Goal: Communication & Community: Answer question/provide support

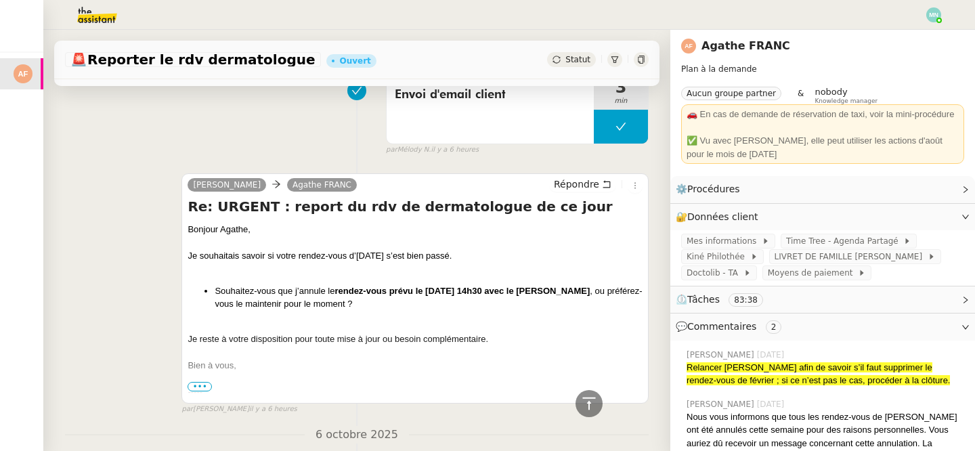
scroll to position [550, 0]
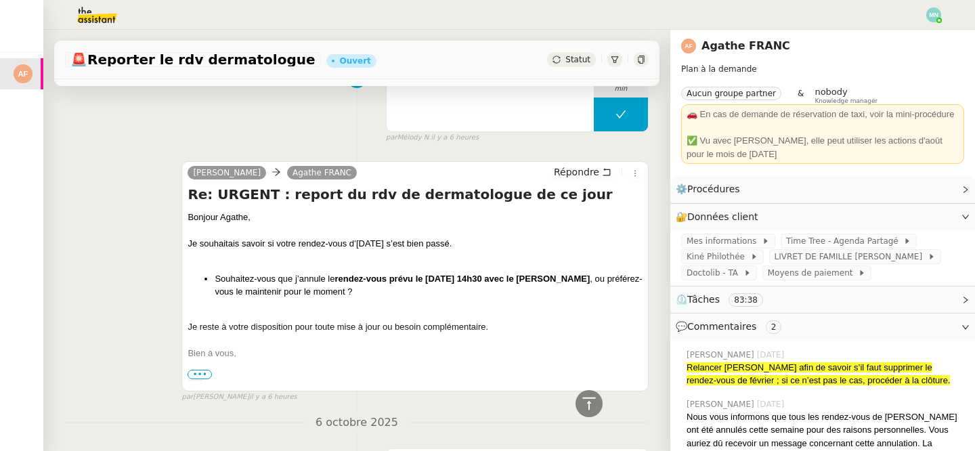
drag, startPoint x: 522, startPoint y: 277, endPoint x: 604, endPoint y: 277, distance: 81.9
click at [604, 277] on li "Souhaitez-vous que j’annule le rendez-vous prévu le [DATE] 14h30 avec le [PERSO…" at bounding box center [429, 285] width 428 height 26
copy strong "le [PERSON_NAME]"
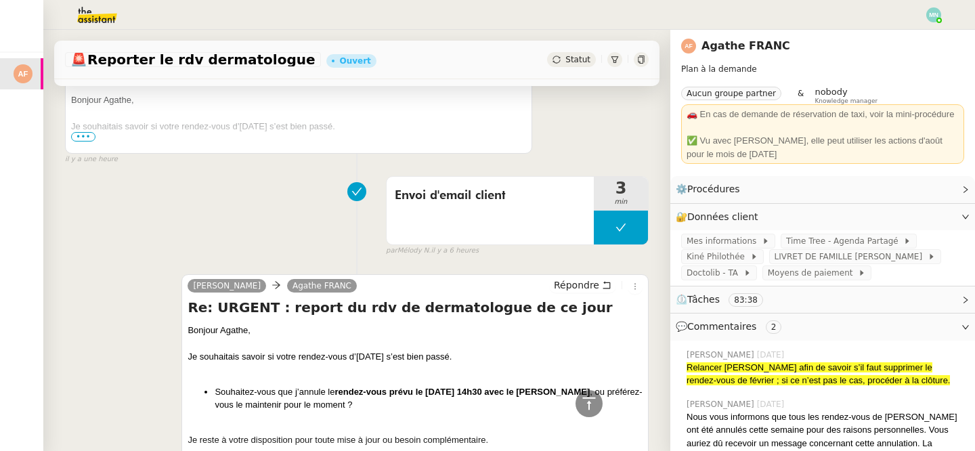
scroll to position [442, 0]
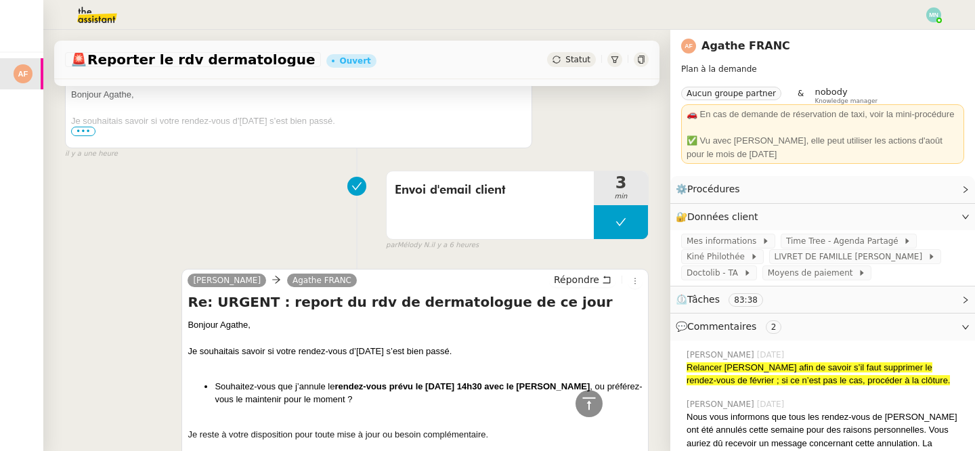
drag, startPoint x: 604, startPoint y: 385, endPoint x: 524, endPoint y: 387, distance: 79.9
click at [524, 387] on li "Souhaitez-vous que j’annule le rendez-vous prévu le [DATE] 14h30 avec le [PERSO…" at bounding box center [429, 393] width 428 height 26
copy strong "le [PERSON_NAME]"
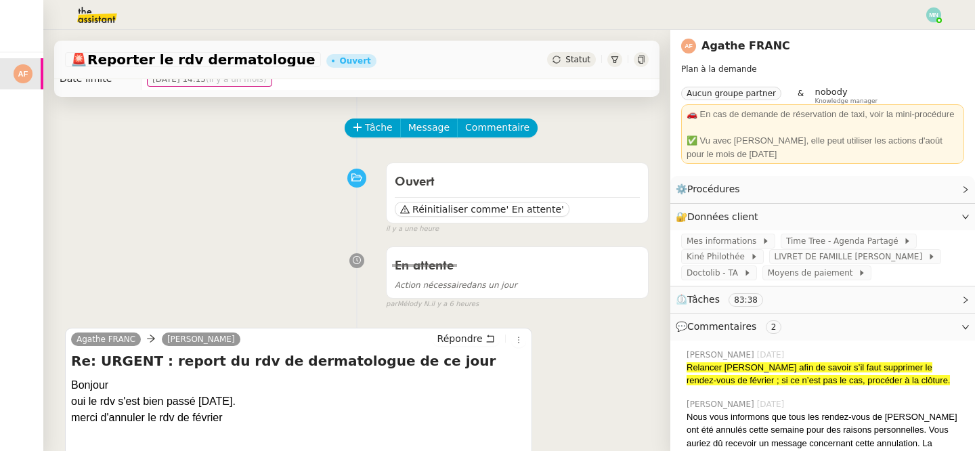
scroll to position [0, 0]
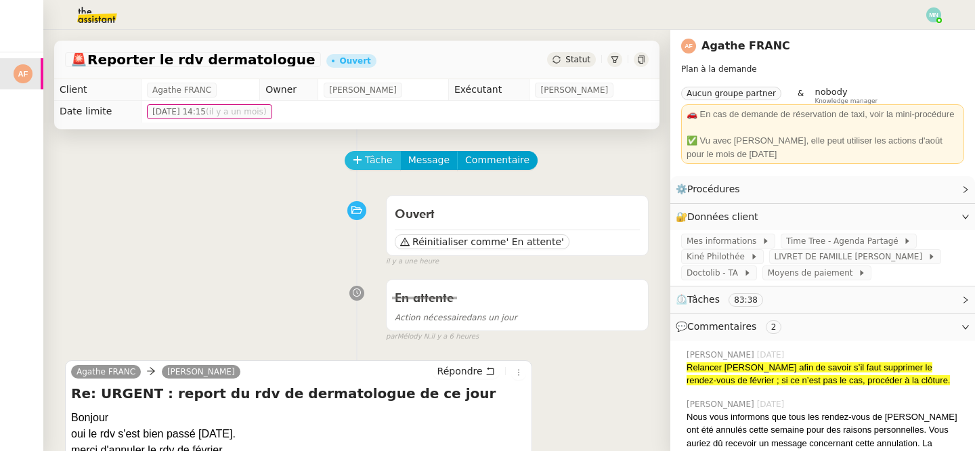
click at [374, 161] on span "Tâche" at bounding box center [379, 160] width 28 height 16
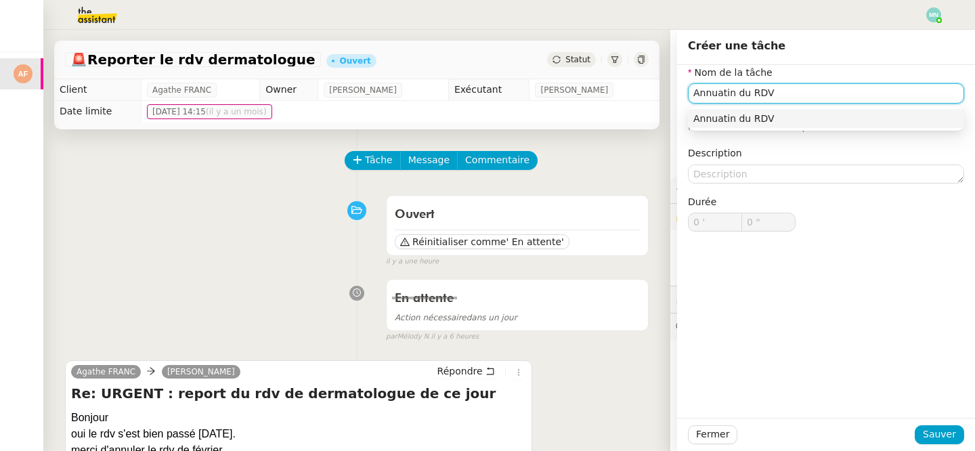
paste input "le [PERSON_NAME]"
click at [729, 91] on input "Annuatin du RDV le [PERSON_NAME]" at bounding box center [826, 93] width 276 height 20
click at [727, 91] on input "Annuatin du RDV le [PERSON_NAME]" at bounding box center [826, 93] width 276 height 20
type input "Annuation du RDV le [PERSON_NAME]"
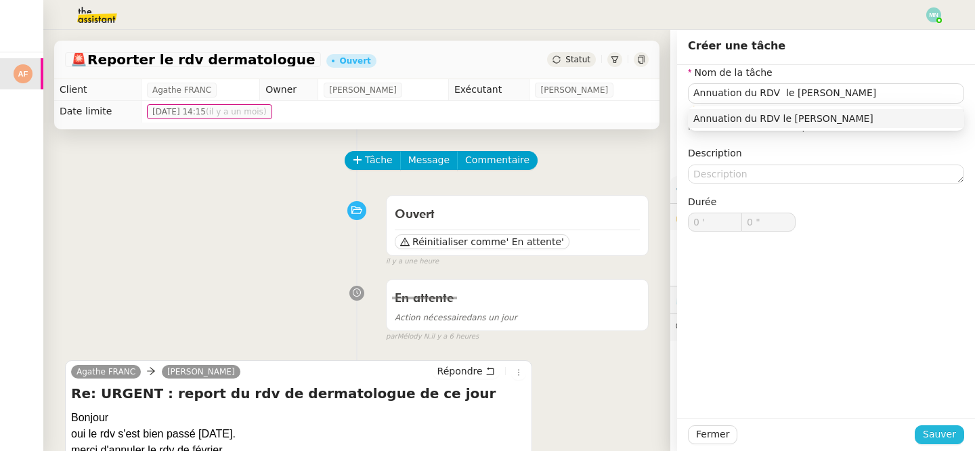
click at [943, 433] on span "Sauver" at bounding box center [939, 435] width 33 height 16
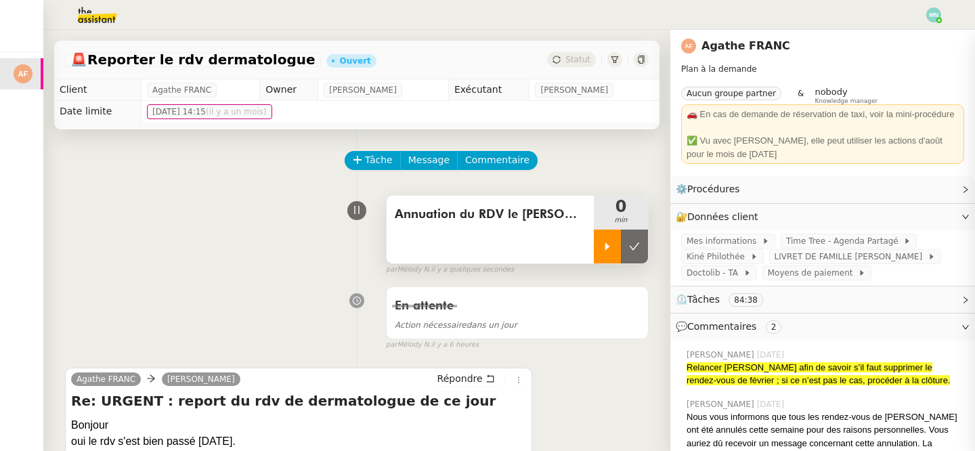
click at [600, 241] on div at bounding box center [607, 247] width 27 height 34
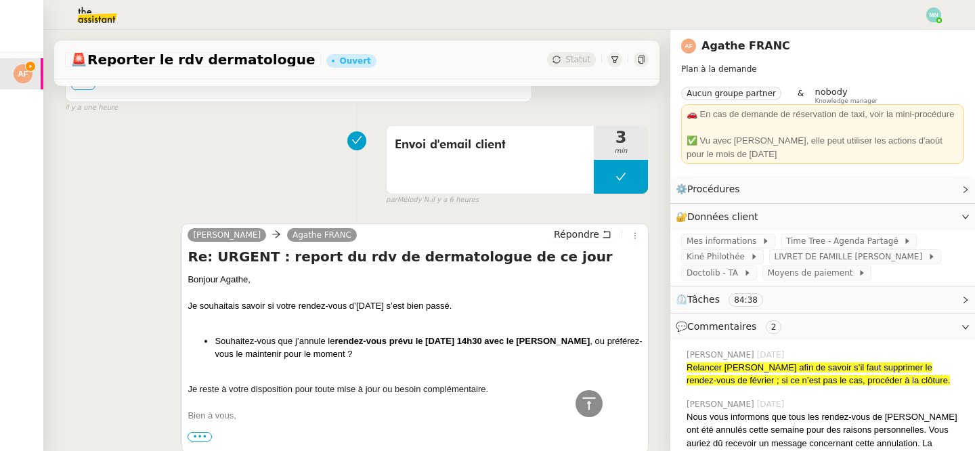
scroll to position [498, 0]
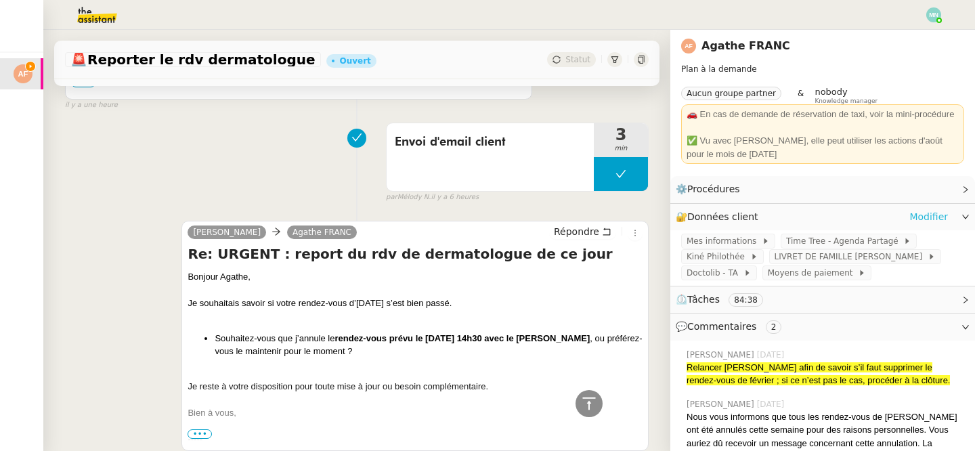
click at [926, 216] on link "Modifier" at bounding box center [928, 217] width 39 height 16
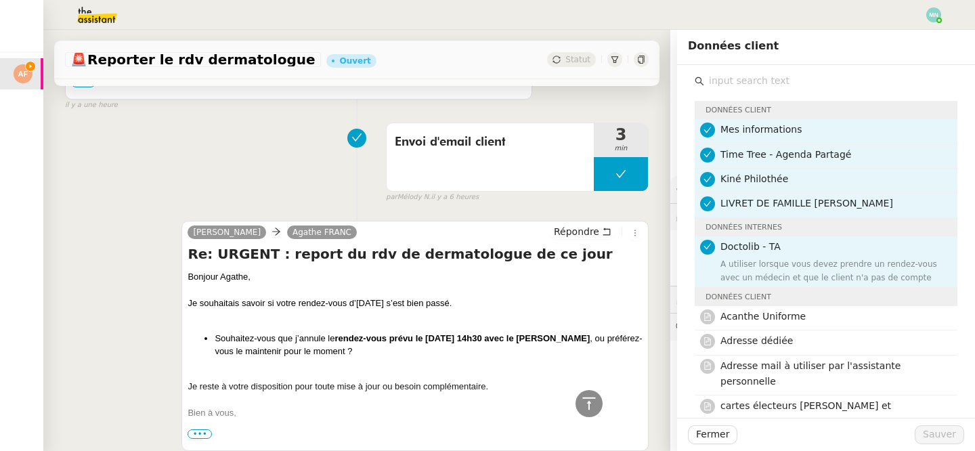
click at [740, 81] on input "text" at bounding box center [830, 81] width 253 height 18
click at [723, 436] on span "Fermer" at bounding box center [712, 435] width 33 height 16
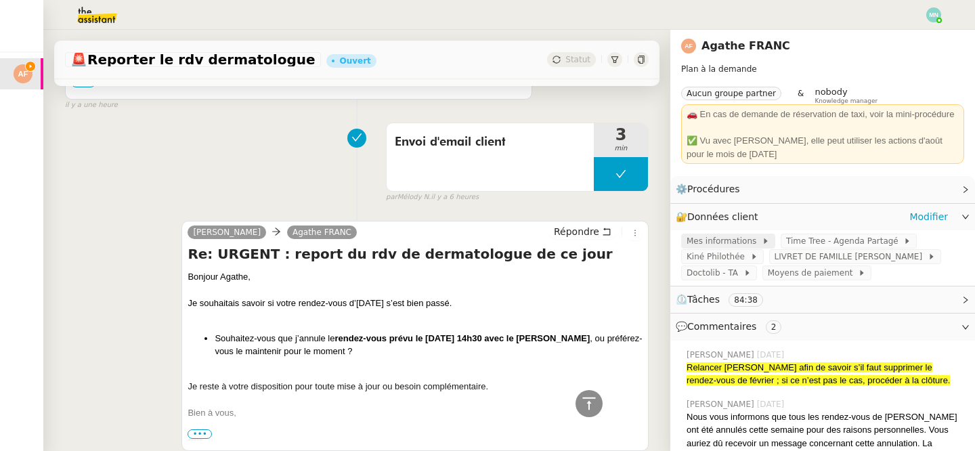
click at [747, 243] on span "Mes informations" at bounding box center [724, 241] width 75 height 14
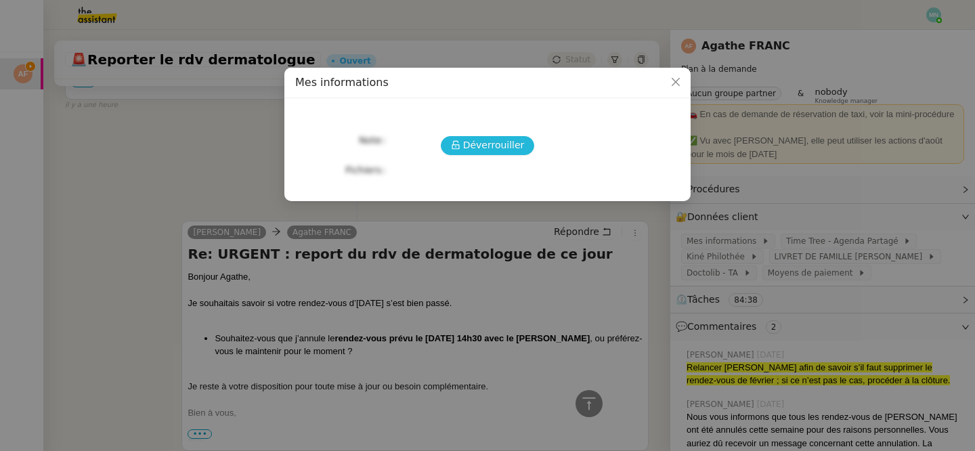
click at [478, 153] on button "Déverrouiller" at bounding box center [488, 145] width 94 height 19
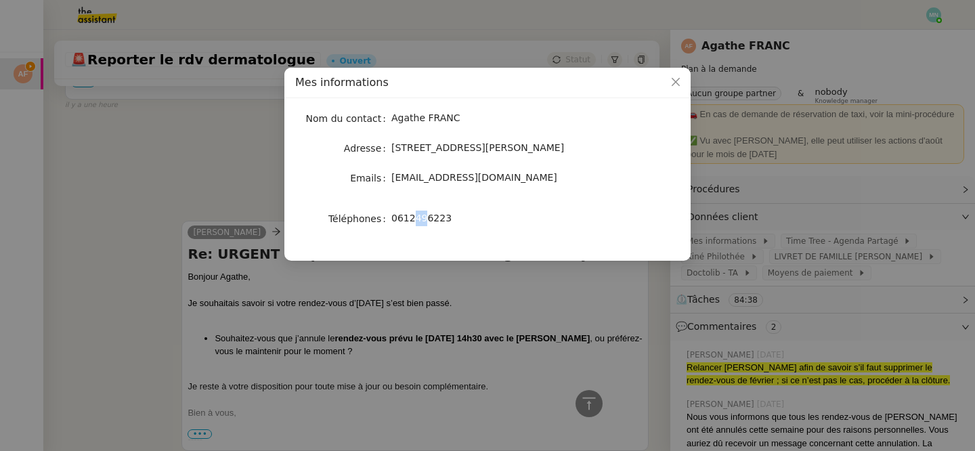
drag, startPoint x: 416, startPoint y: 221, endPoint x: 425, endPoint y: 221, distance: 9.5
click at [425, 221] on span "0612496223" at bounding box center [421, 218] width 60 height 11
click at [435, 219] on span "0612496223" at bounding box center [421, 218] width 60 height 11
click at [247, 196] on nz-modal-container "Mes informations Nom du contact Agathe FRANC Adresse [STREET_ADDRESS][PERSON_NA…" at bounding box center [487, 225] width 975 height 451
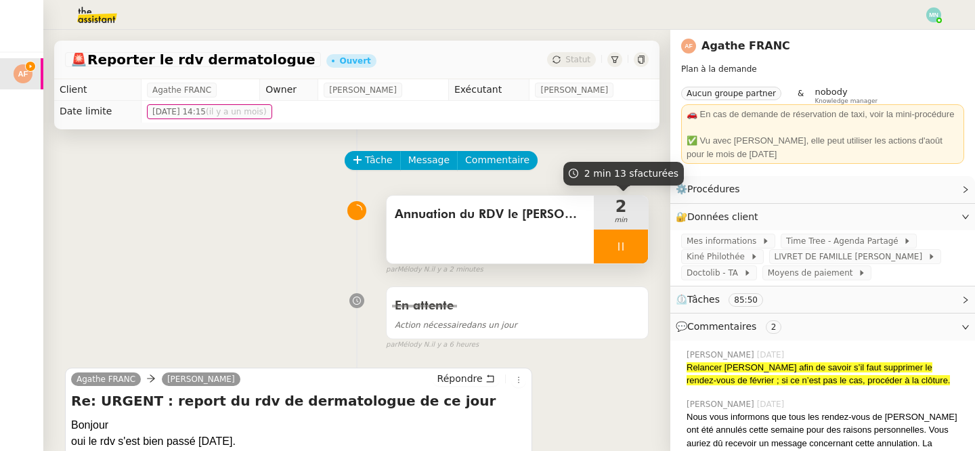
click at [612, 240] on div at bounding box center [621, 247] width 54 height 34
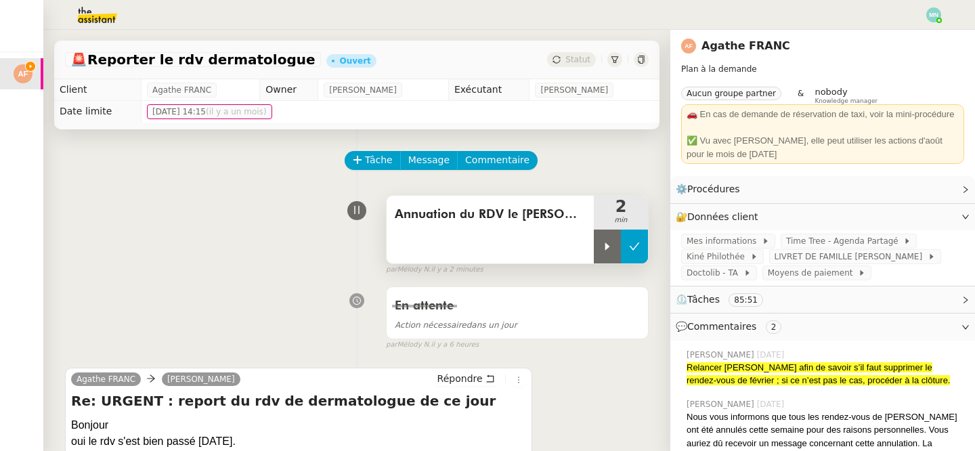
click at [637, 244] on icon at bounding box center [635, 245] width 10 height 7
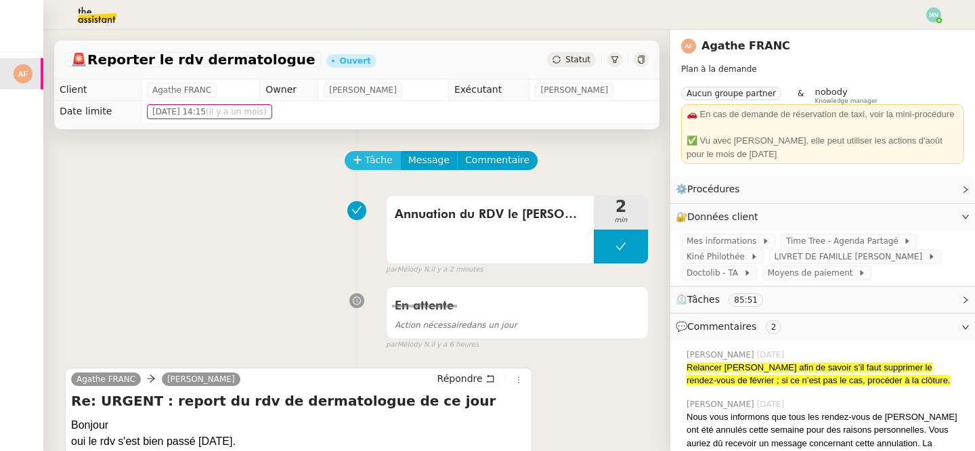
click at [366, 163] on span "Tâche" at bounding box center [379, 160] width 28 height 16
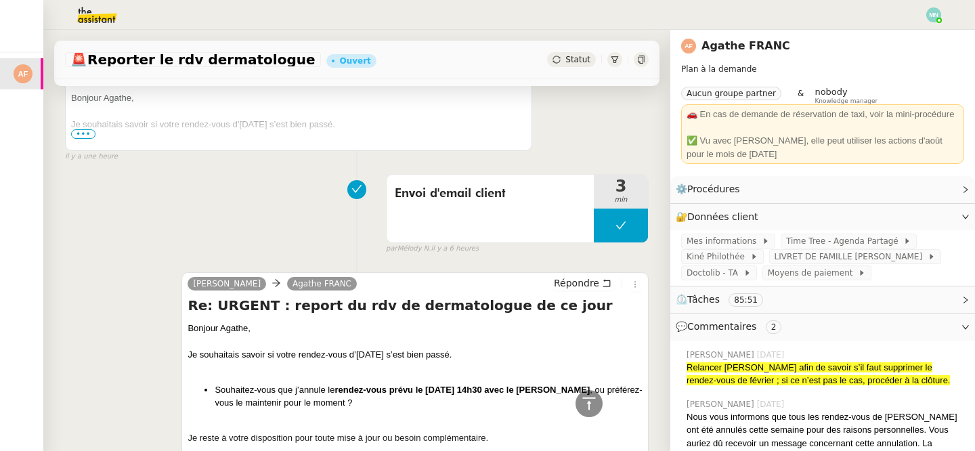
scroll to position [429, 0]
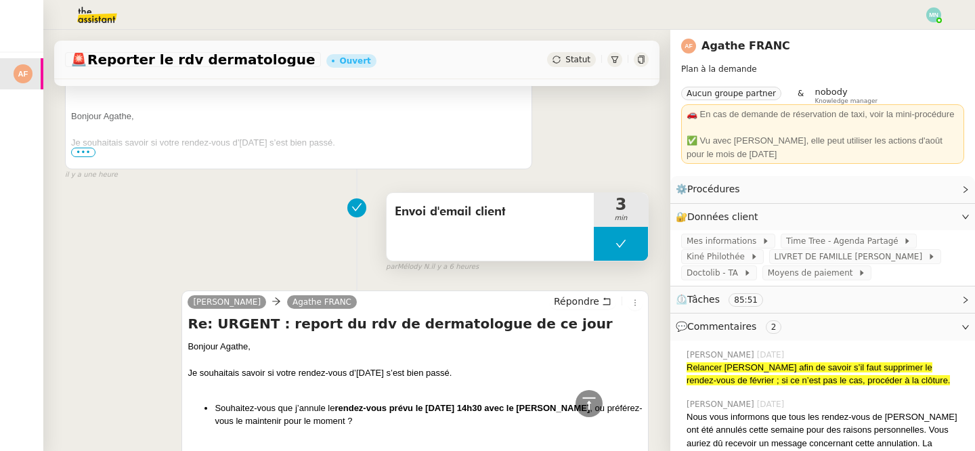
click at [532, 220] on span "Envoi d'email client" at bounding box center [490, 212] width 191 height 20
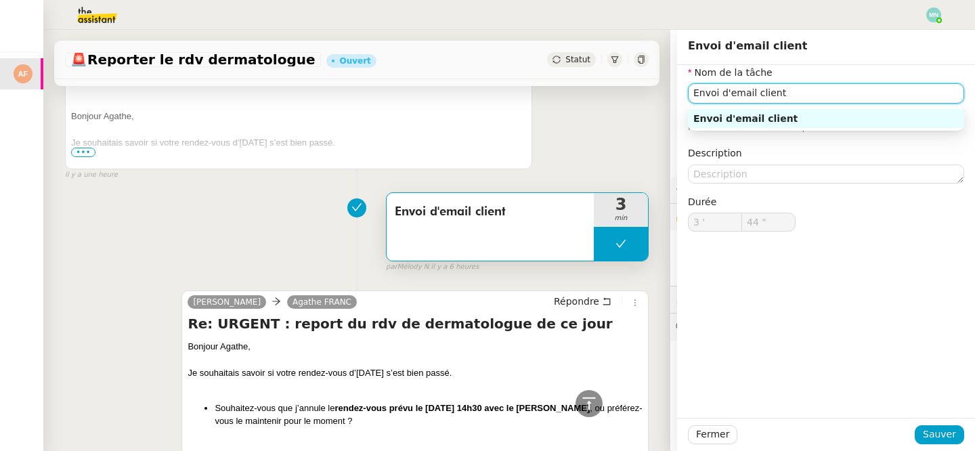
drag, startPoint x: 822, startPoint y: 91, endPoint x: 649, endPoint y: 91, distance: 173.3
click at [649, 91] on app-ticket "🚨 Reporter le rdv dermatologue Ouvert Statut Client Agathe FRANC Owner [PERSON_…" at bounding box center [509, 240] width 932 height 421
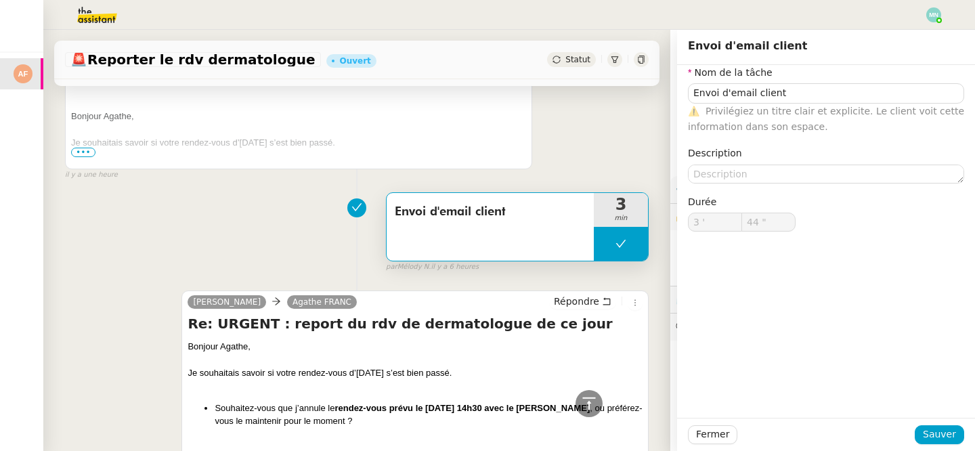
click at [955, 423] on div "Fermer Sauver" at bounding box center [826, 434] width 298 height 33
click at [949, 432] on span "Sauver" at bounding box center [939, 435] width 33 height 16
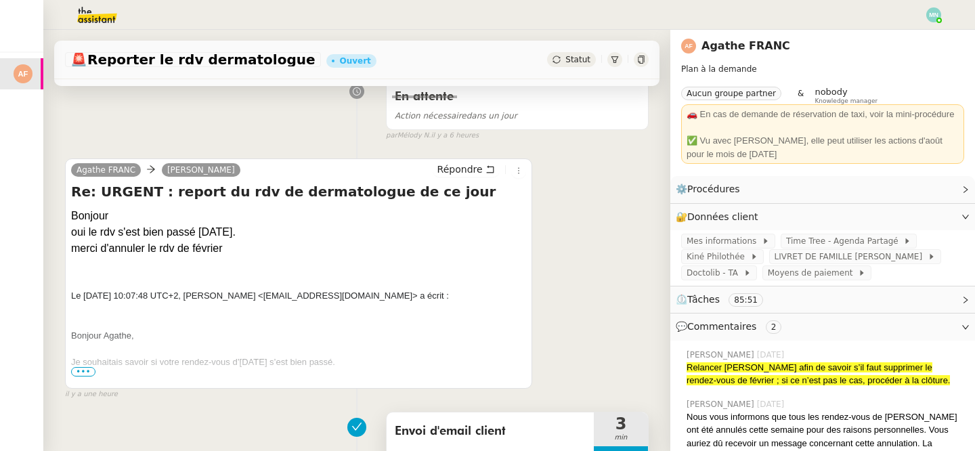
scroll to position [193, 0]
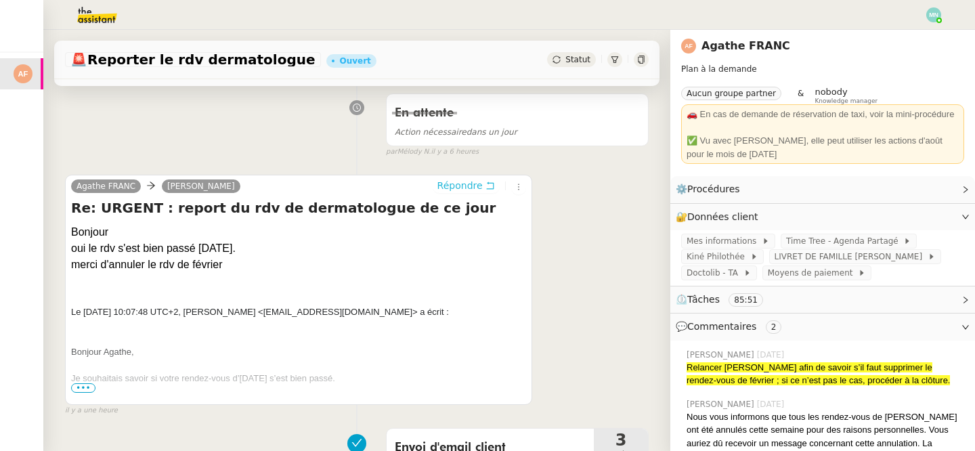
click at [471, 186] on span "Répondre" at bounding box center [459, 186] width 45 height 14
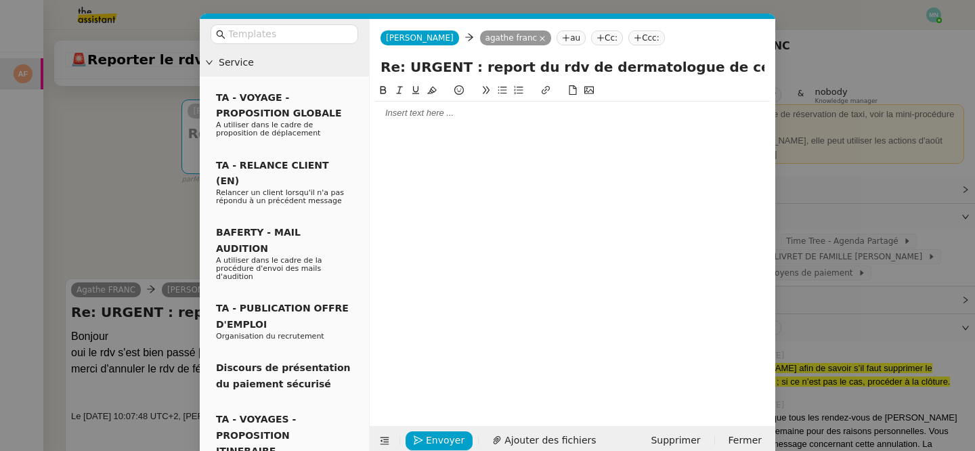
click at [418, 111] on div at bounding box center [572, 113] width 395 height 12
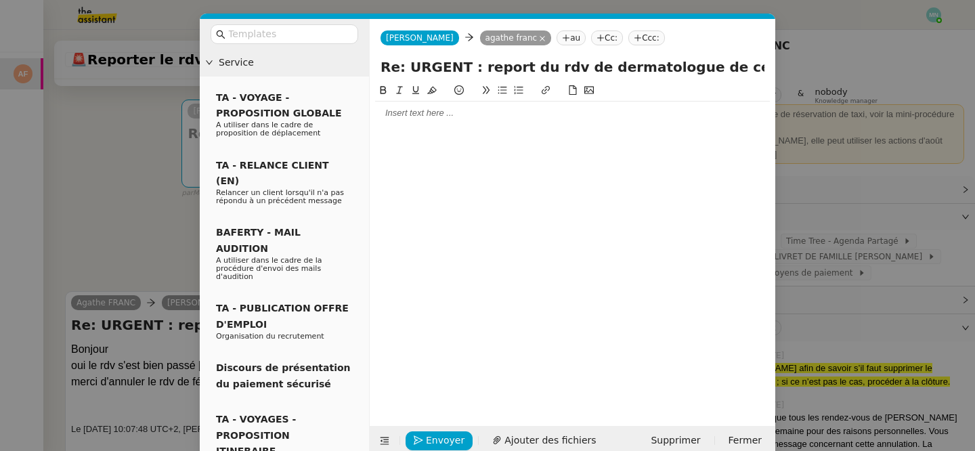
click at [402, 113] on div at bounding box center [572, 113] width 395 height 12
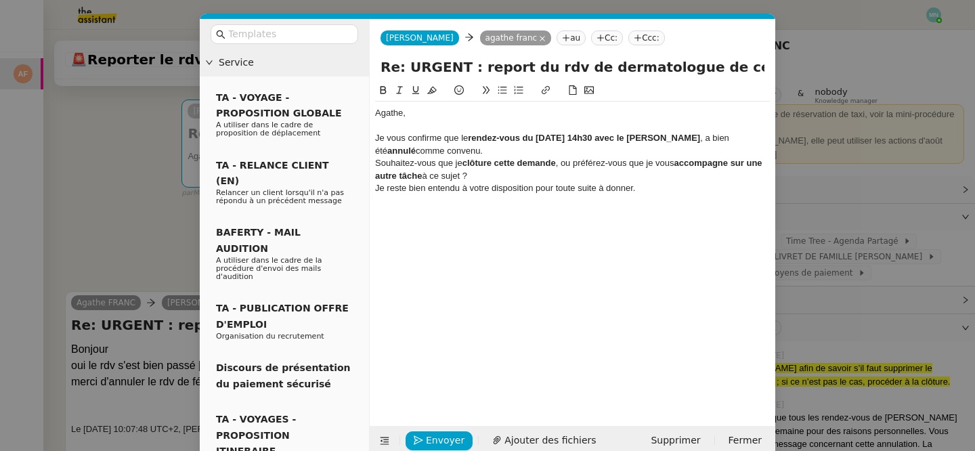
scroll to position [0, 0]
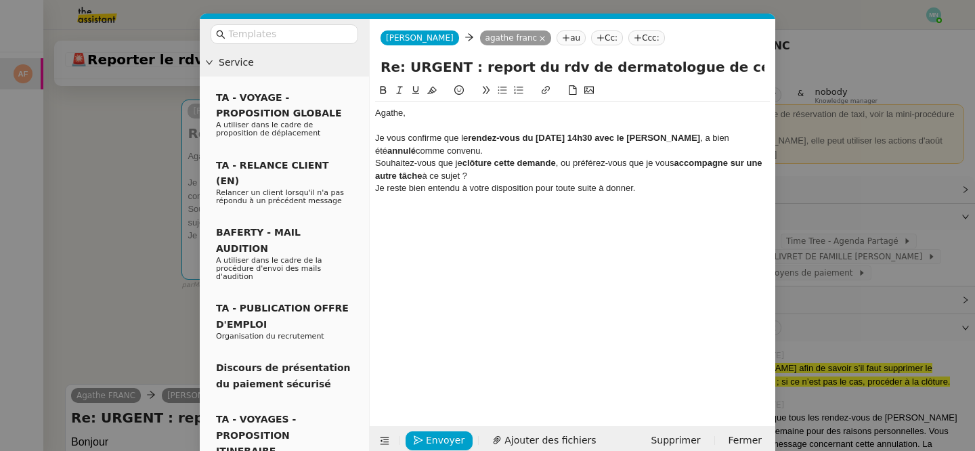
click at [484, 148] on div "Je vous confirme que le rendez-vous du [DATE] 14h30 avec le [PERSON_NAME] , a b…" at bounding box center [572, 144] width 395 height 25
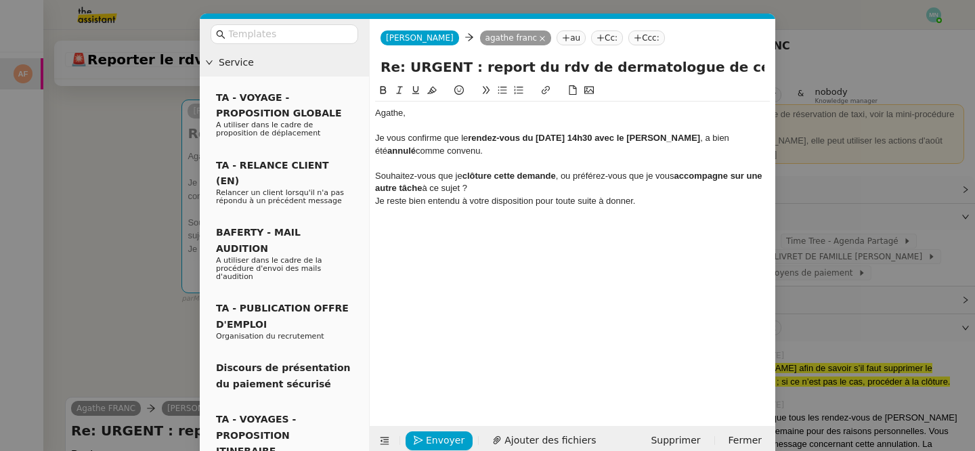
click at [484, 187] on div "Souhaitez-vous que je clôture cette demande , ou préférez-vous que je vous acco…" at bounding box center [572, 182] width 395 height 25
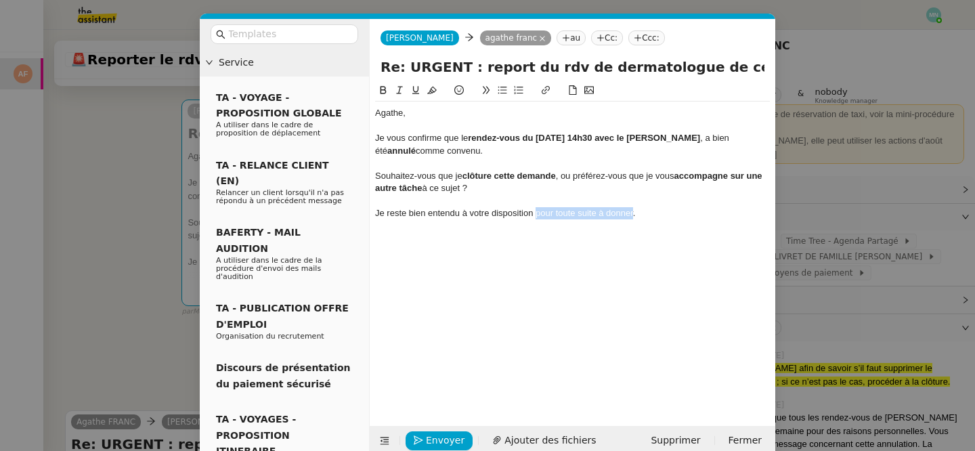
drag, startPoint x: 632, startPoint y: 213, endPoint x: 536, endPoint y: 214, distance: 96.2
click at [536, 215] on div "Je reste bien entendu à votre disposition pour toute suite à donner." at bounding box center [572, 213] width 395 height 12
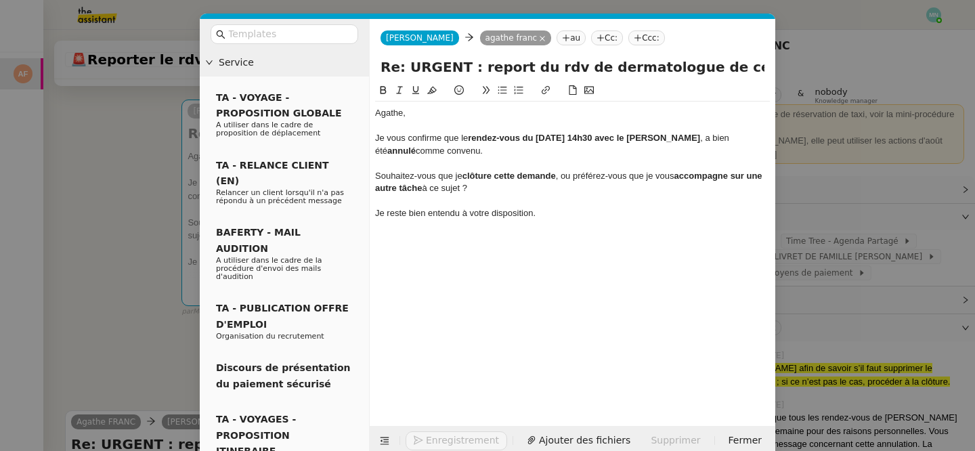
click at [561, 212] on div "Je reste bien entendu à votre disposition." at bounding box center [572, 213] width 395 height 12
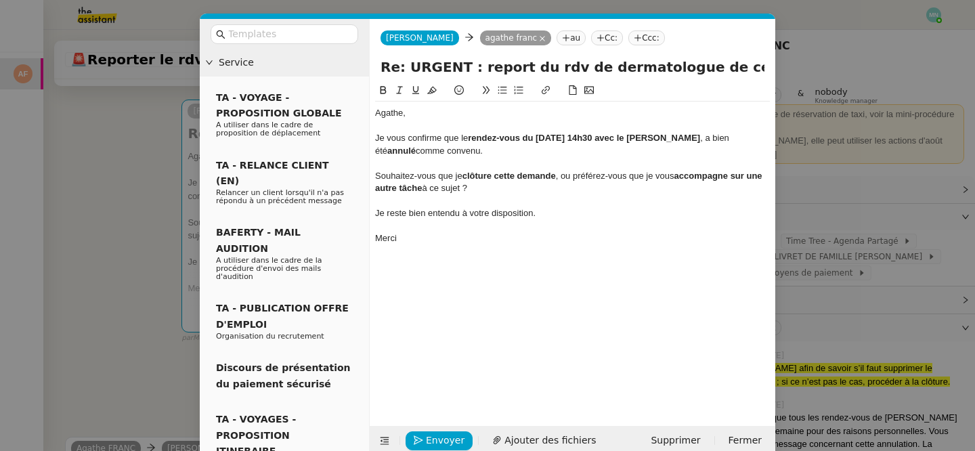
drag, startPoint x: 498, startPoint y: 186, endPoint x: 370, endPoint y: 136, distance: 136.6
click at [370, 136] on nz-spin "Agathe, Je vous confirme que le rendez-vous du [DATE] 14h30 avec le [PERSON_NAM…" at bounding box center [573, 247] width 406 height 328
click at [383, 88] on icon at bounding box center [383, 89] width 9 height 9
click at [383, 89] on icon at bounding box center [383, 89] width 9 height 9
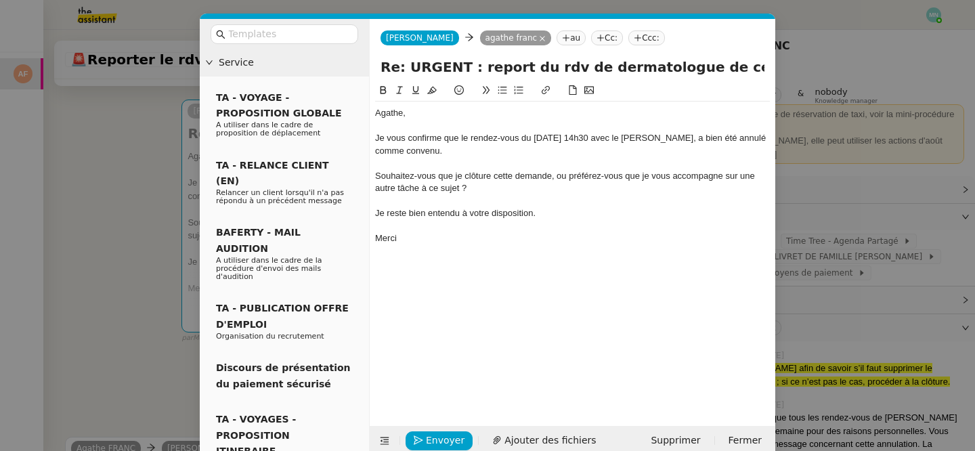
click at [477, 194] on div "Souhaitez-vous que je clôture cette demande, ou préférez-vous que je vous accom…" at bounding box center [572, 182] width 395 height 25
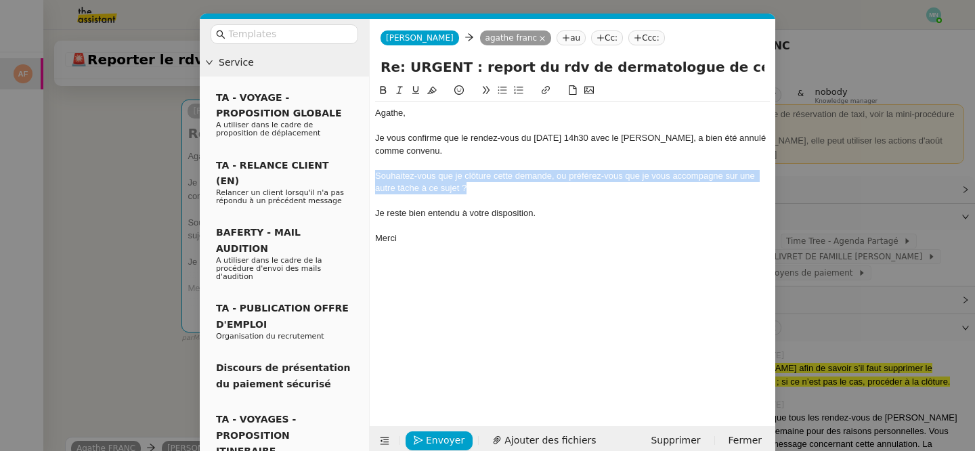
drag, startPoint x: 484, startPoint y: 194, endPoint x: 373, endPoint y: 175, distance: 112.5
click at [373, 175] on nz-spin "Agathe, Je vous confirme que le rendez-vous du [DATE] 14h30 avec le [PERSON_NAM…" at bounding box center [573, 247] width 406 height 328
click at [502, 93] on icon at bounding box center [502, 89] width 9 height 9
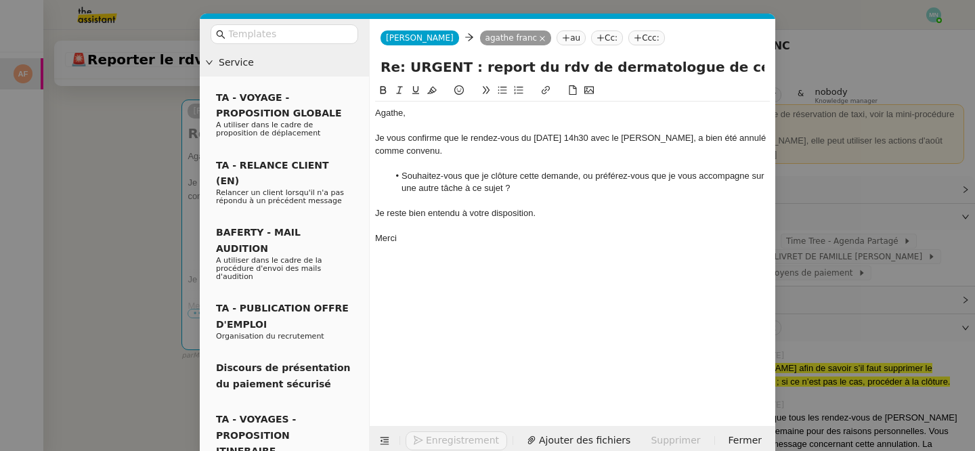
click at [519, 275] on div "Agathe, Je vous confirme que le rendez-vous du [DATE] 14h30 avec le [PERSON_NAM…" at bounding box center [572, 244] width 395 height 322
click at [588, 139] on div "Je vous confirme que le rendez-vous du [DATE] 14h30 avec le [PERSON_NAME], a bi…" at bounding box center [572, 144] width 395 height 25
click at [0, 0] on lt-span "14 h 30" at bounding box center [0, 0] width 0 height 0
click at [663, 137] on div "Je vous confirme que le rendez-vous du [DATE] 14 h 30 avec le [PERSON_NAME], a …" at bounding box center [572, 144] width 395 height 25
click at [563, 275] on div "Agathe, Je vous confirme que le rendez-vous du [DATE] 14 h 30 avec le [PERSON_N…" at bounding box center [572, 244] width 395 height 322
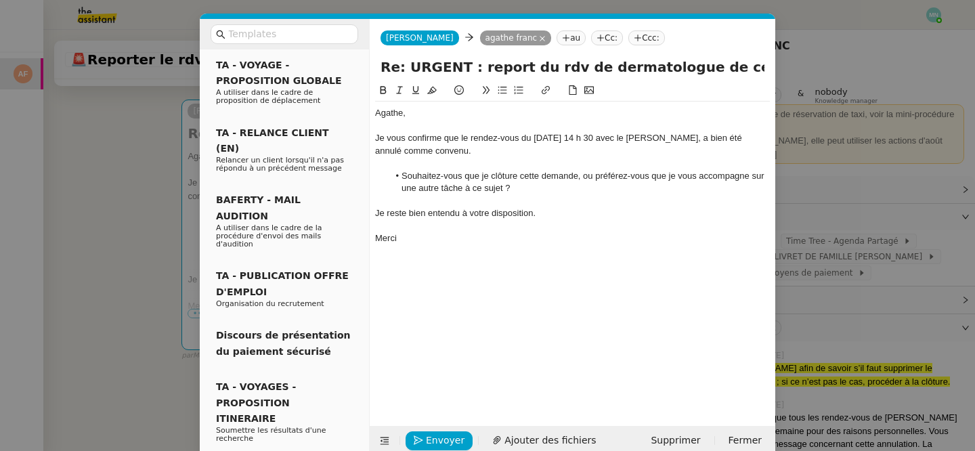
scroll to position [33, 0]
drag, startPoint x: 462, startPoint y: 188, endPoint x: 504, endPoint y: 188, distance: 41.3
click at [504, 188] on li "Souhaitez-vous que je clôture cette demande, ou préférez-vous que je vous accom…" at bounding box center [580, 182] width 382 height 25
click at [447, 443] on span "Envoyer" at bounding box center [445, 441] width 39 height 16
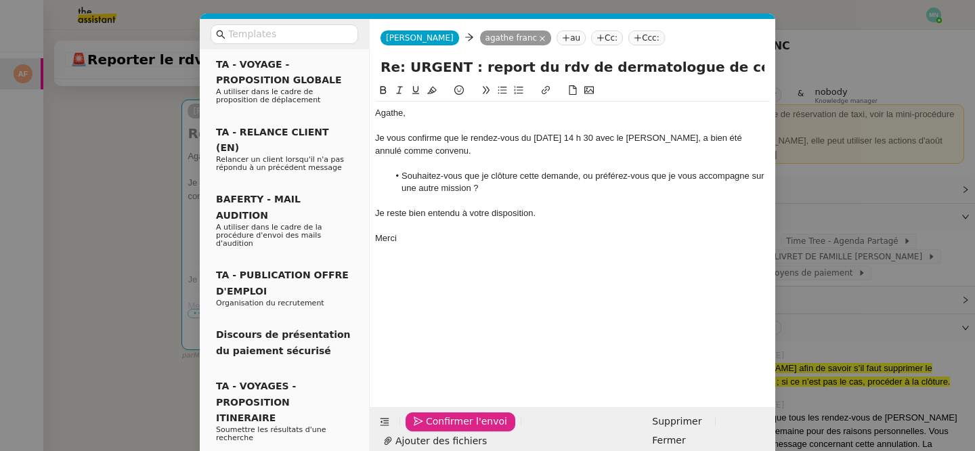
click at [447, 429] on span "Confirmer l'envoi" at bounding box center [466, 422] width 81 height 16
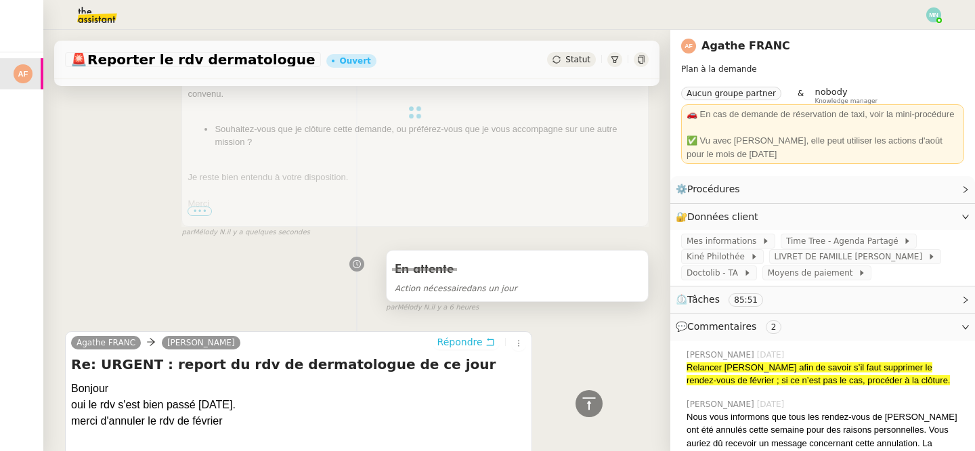
scroll to position [286, 0]
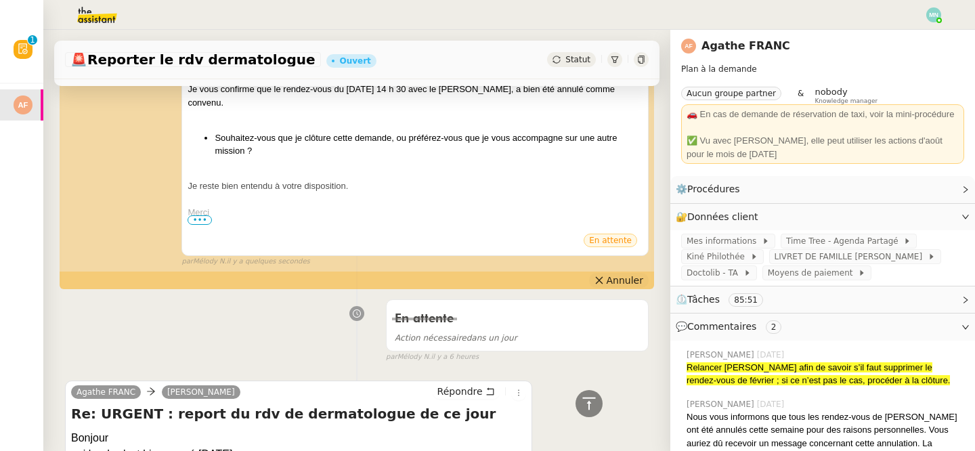
click at [619, 282] on span "Annuler" at bounding box center [625, 281] width 37 height 14
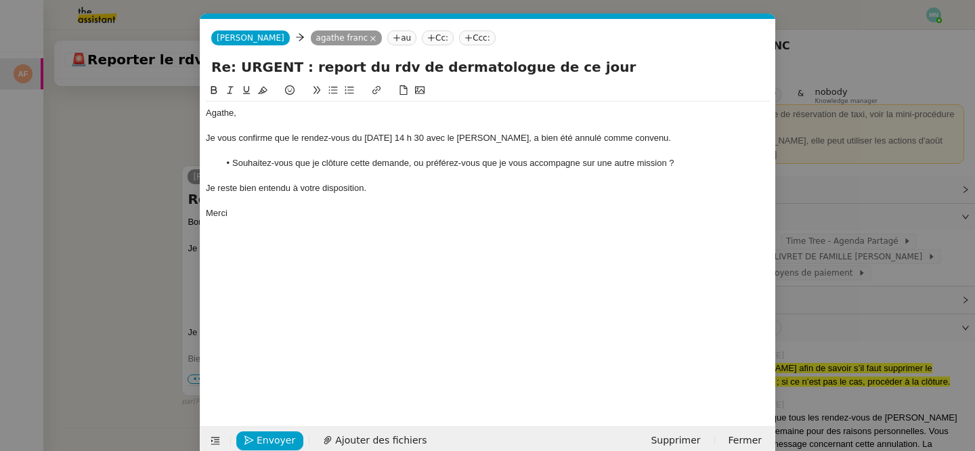
scroll to position [0, 28]
click at [144, 241] on nz-modal-container "Service TA - VOYAGE - PROPOSITION GLOBALE A utiliser dans le cadre de propositi…" at bounding box center [487, 225] width 975 height 451
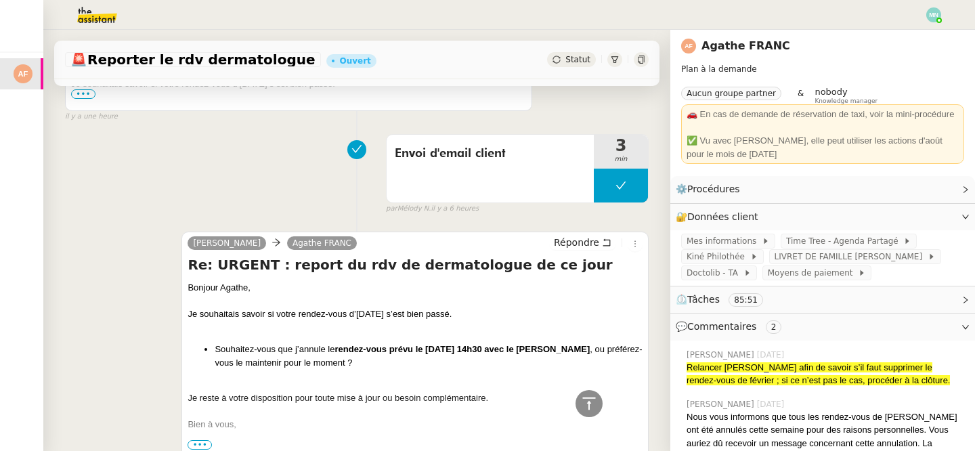
scroll to position [764, 0]
click at [507, 163] on span "Envoi d'email client" at bounding box center [490, 154] width 191 height 20
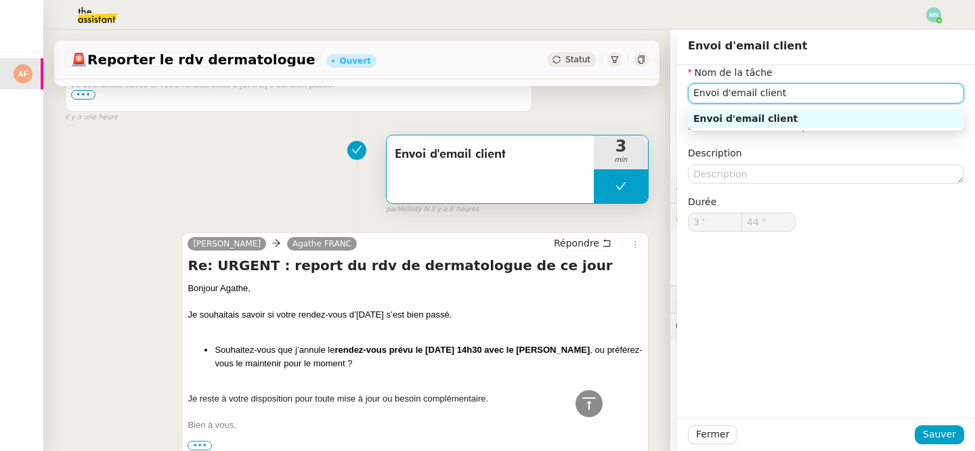
drag, startPoint x: 798, startPoint y: 95, endPoint x: 618, endPoint y: 95, distance: 179.4
click at [618, 95] on app-ticket "🚨 Reporter le rdv dermatologue Ouvert Statut Client Agathe FRANC Owner [PERSON_…" at bounding box center [509, 240] width 932 height 421
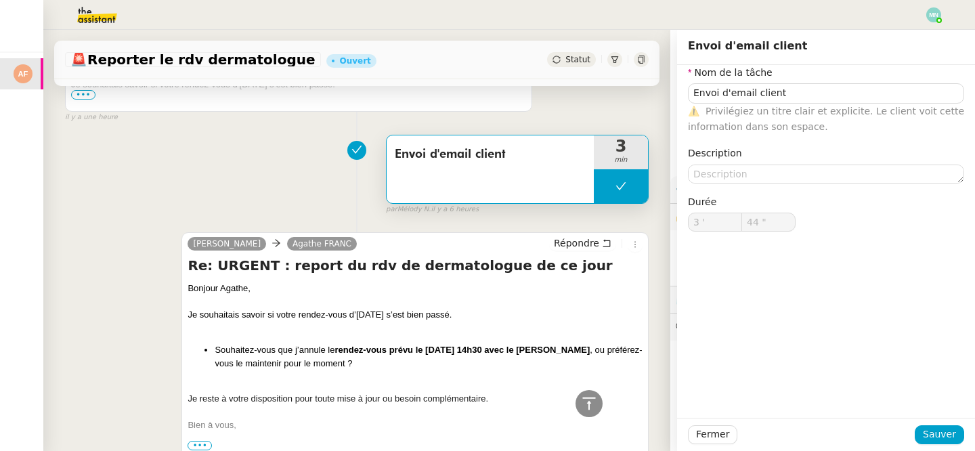
click at [200, 177] on div "Envoi d'email client 3 min false par Mélody N. il y a 6 heures" at bounding box center [357, 172] width 584 height 87
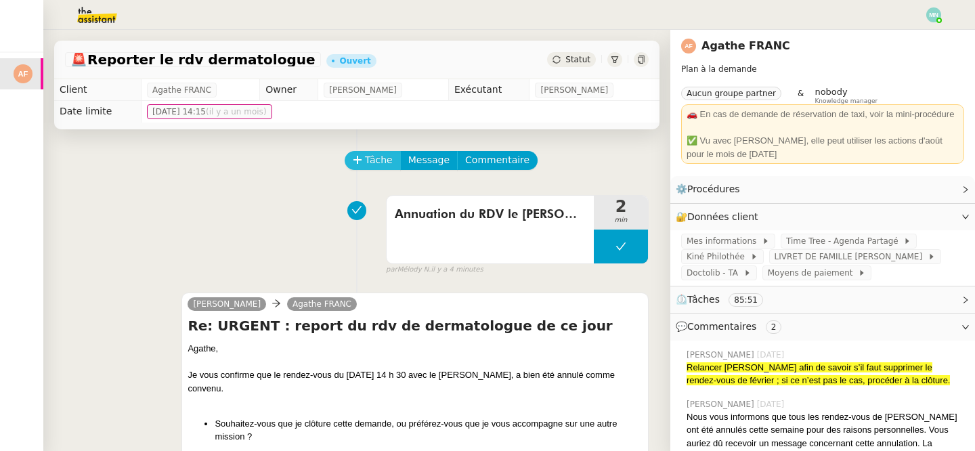
click at [379, 159] on span "Tâche" at bounding box center [379, 160] width 28 height 16
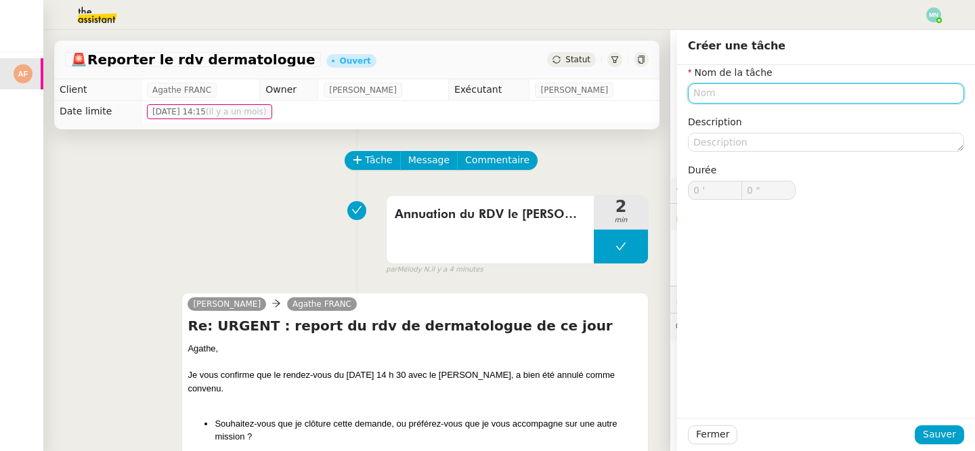
paste input "Envoi d'email client"
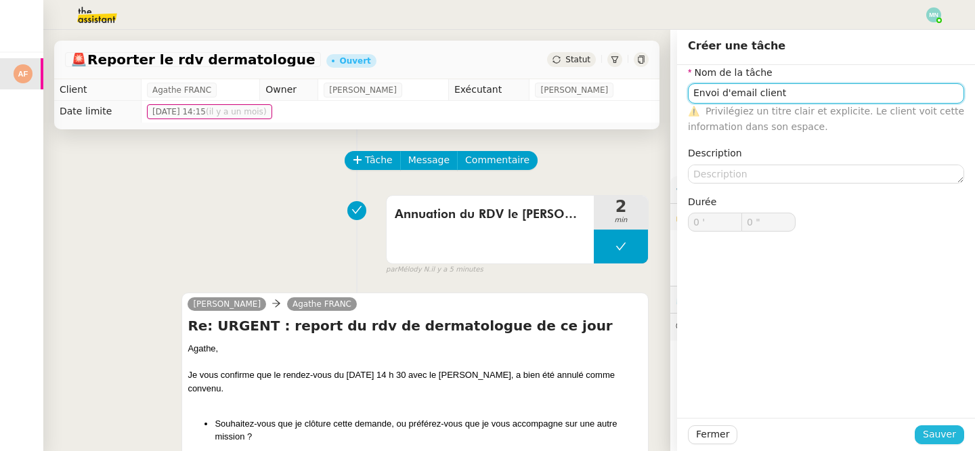
type input "Envoi d'email client"
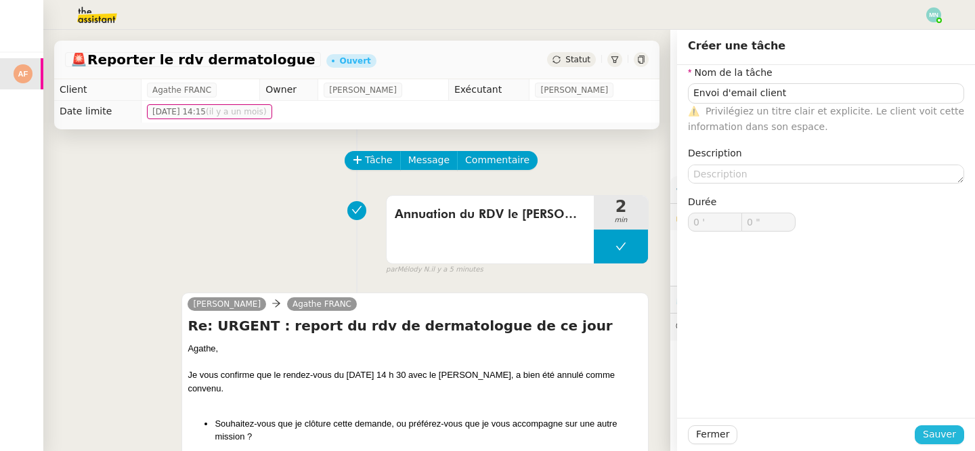
click at [941, 429] on span "Sauver" at bounding box center [939, 435] width 33 height 16
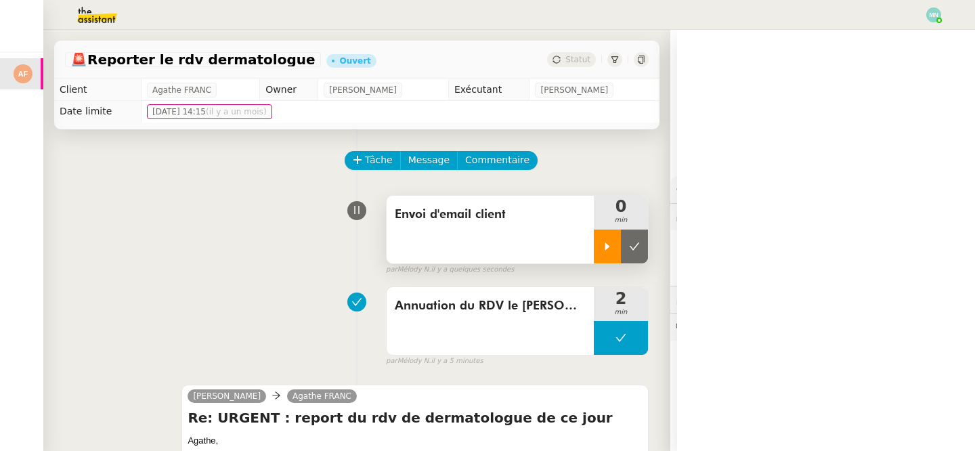
click at [602, 244] on icon at bounding box center [607, 246] width 11 height 11
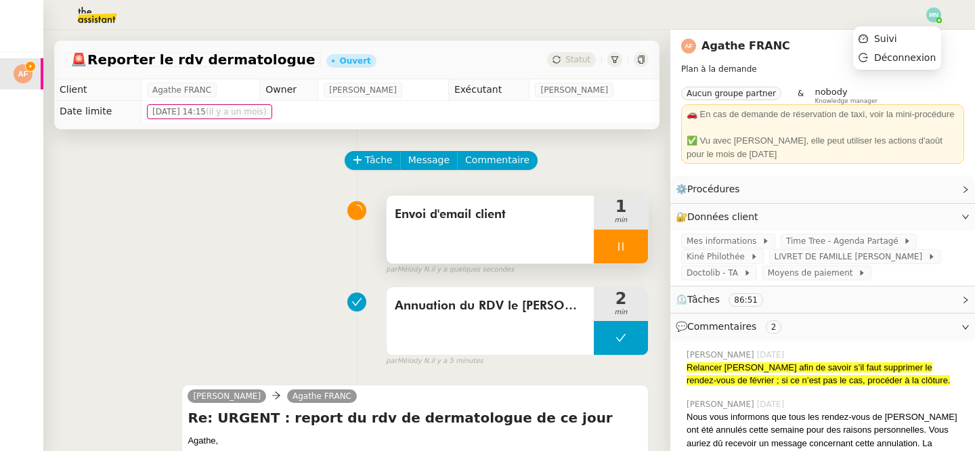
click at [934, 14] on img at bounding box center [933, 14] width 15 height 15
click at [905, 35] on li "Suivi" at bounding box center [897, 38] width 88 height 19
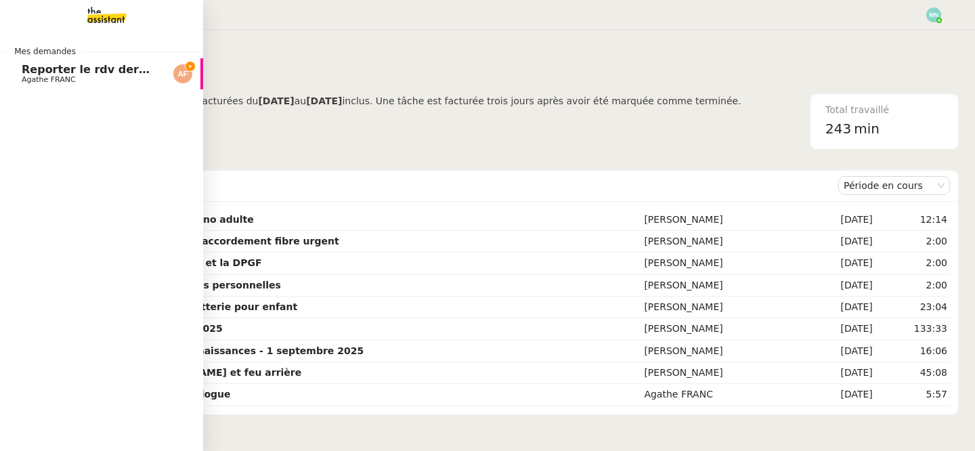
click at [45, 70] on span "Reporter le rdv dermatologue" at bounding box center [113, 69] width 182 height 13
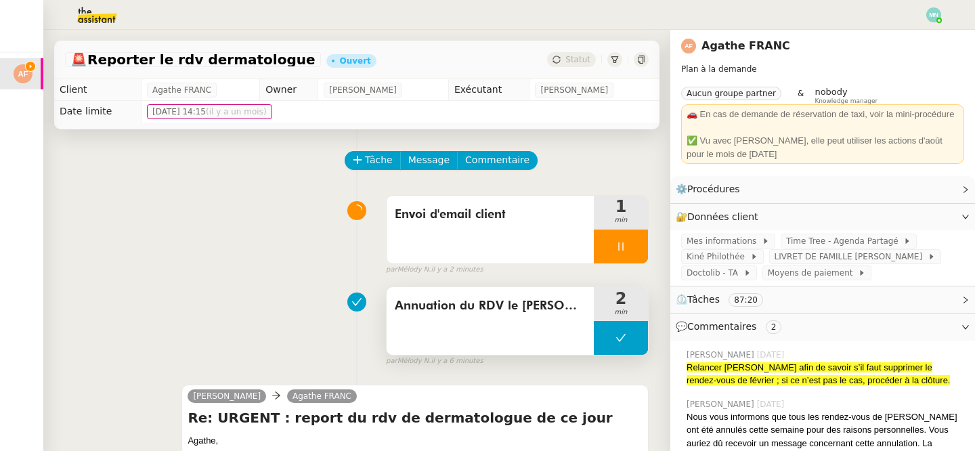
click at [603, 343] on button at bounding box center [621, 338] width 54 height 34
click at [603, 344] on div at bounding box center [607, 338] width 27 height 34
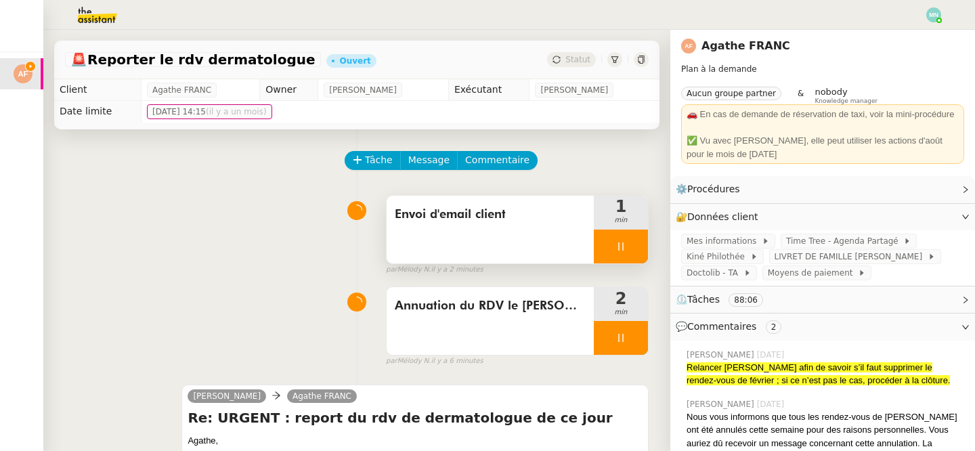
click at [611, 242] on div at bounding box center [621, 247] width 54 height 34
click at [634, 248] on icon at bounding box center [635, 245] width 10 height 7
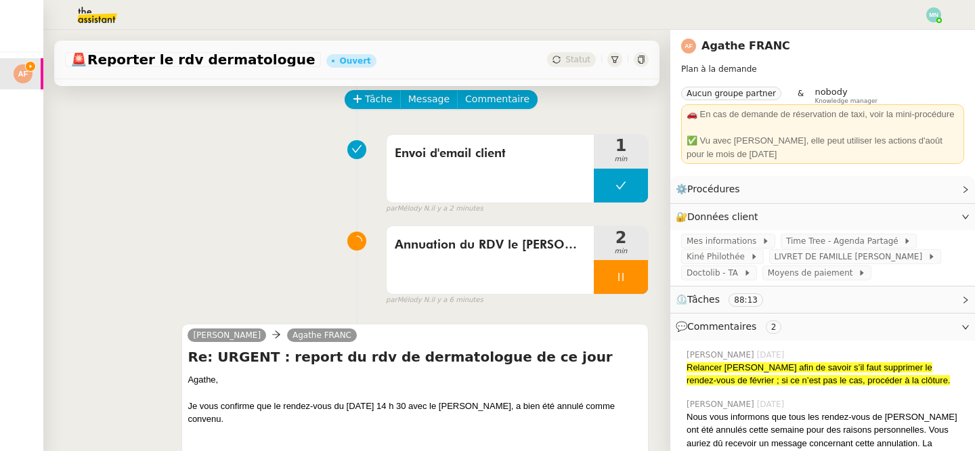
scroll to position [73, 0]
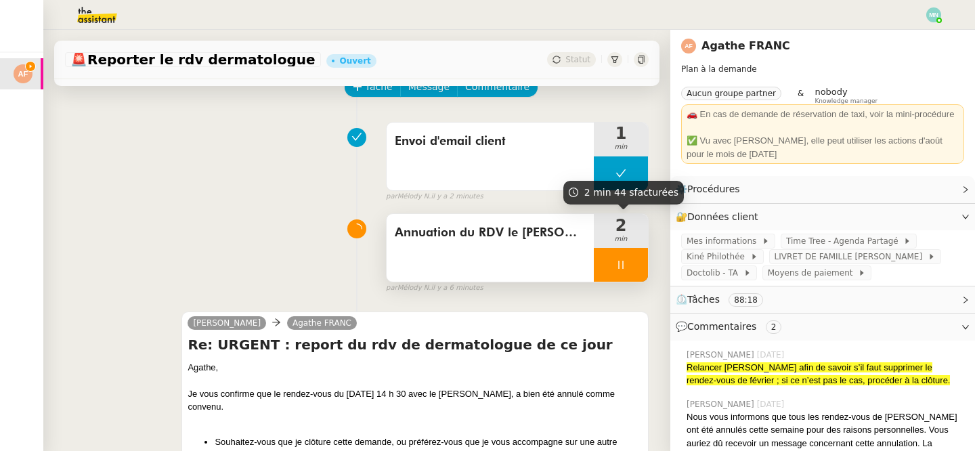
click at [609, 272] on div at bounding box center [621, 265] width 54 height 34
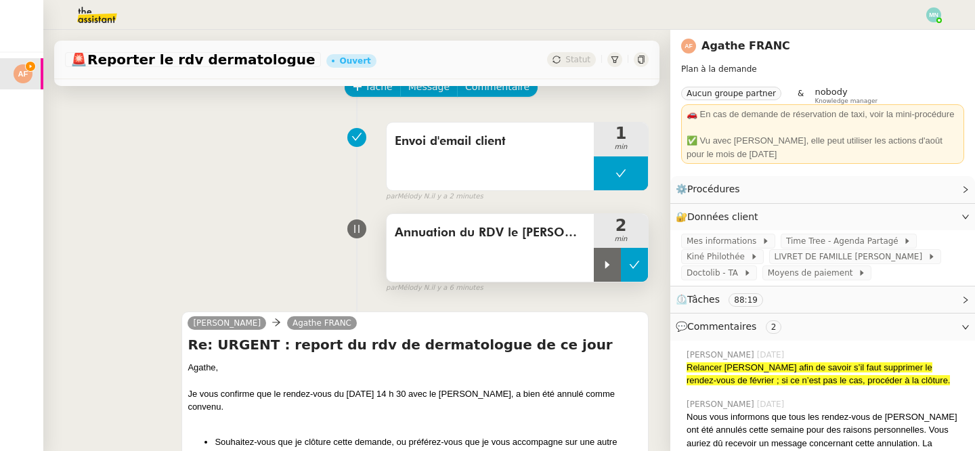
click at [629, 273] on button at bounding box center [634, 265] width 27 height 34
click at [530, 383] on div at bounding box center [415, 381] width 455 height 14
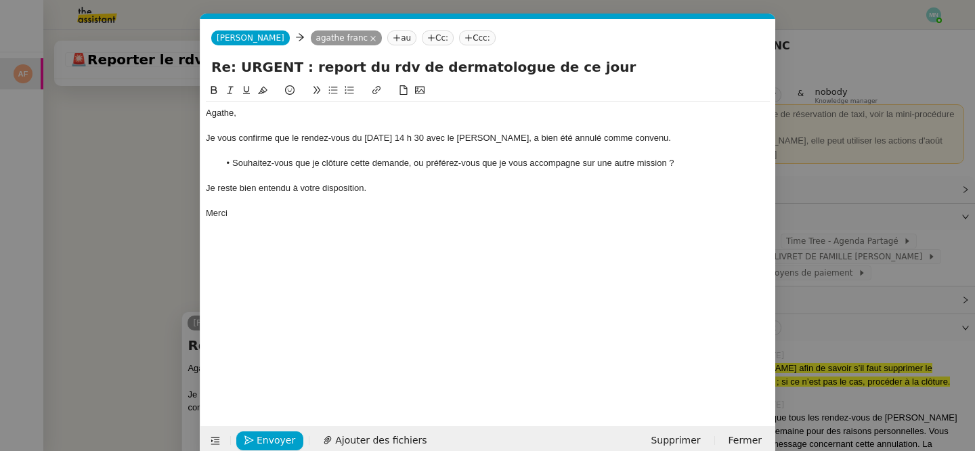
scroll to position [21, 0]
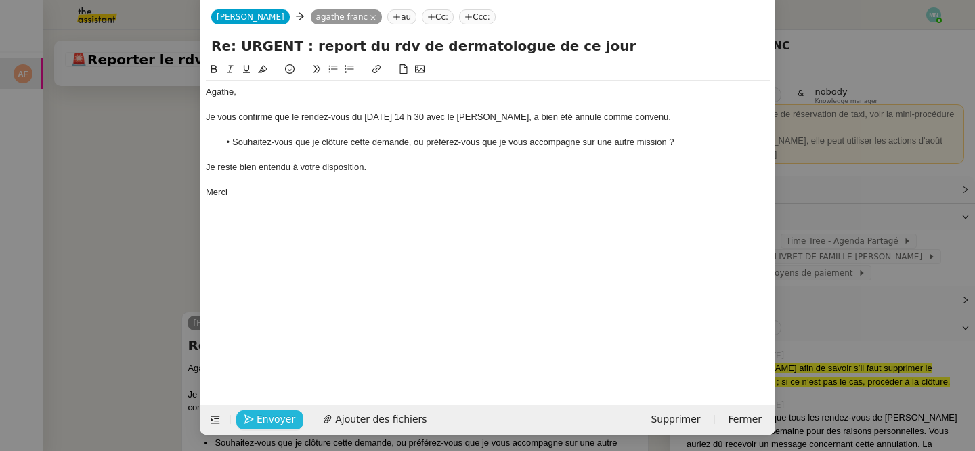
click at [258, 423] on span "Envoyer" at bounding box center [276, 420] width 39 height 16
click at [258, 423] on span "Confirmer l'envoi" at bounding box center [297, 420] width 81 height 16
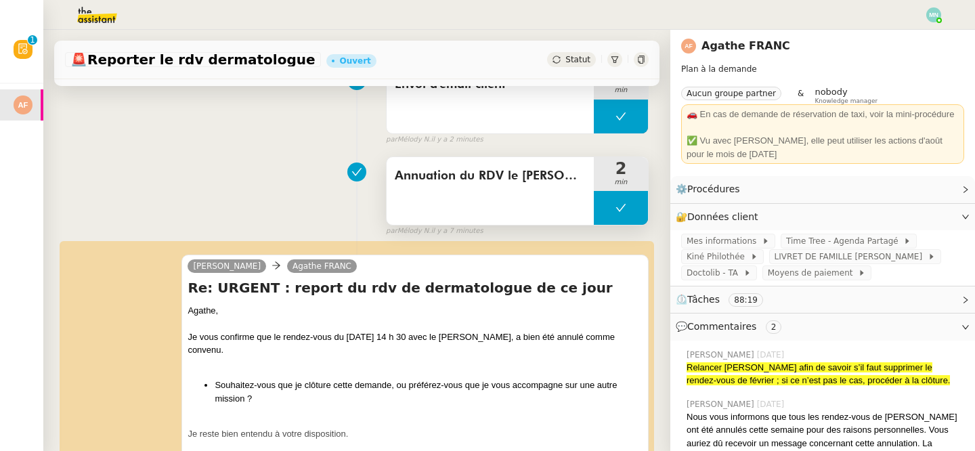
scroll to position [0, 0]
